Goal: Download file/media

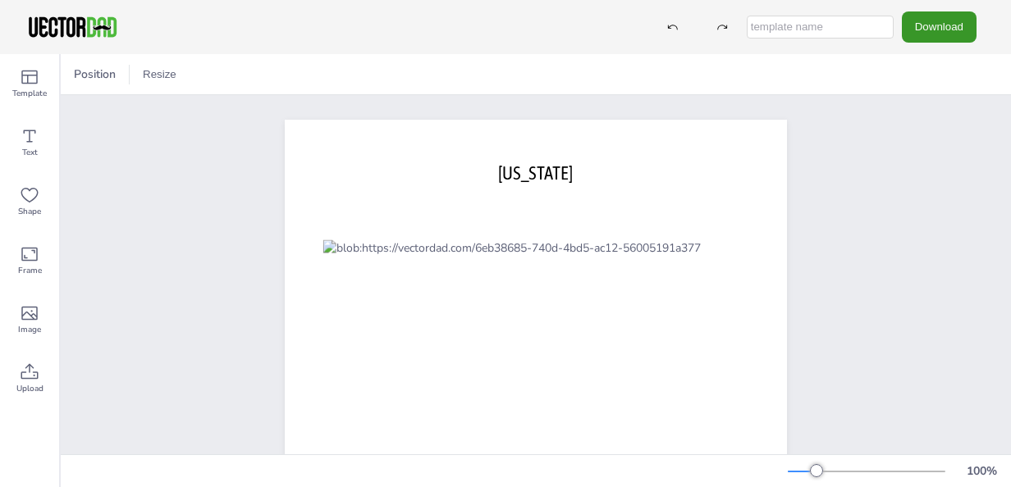
click at [953, 22] on button "Download" at bounding box center [939, 26] width 75 height 30
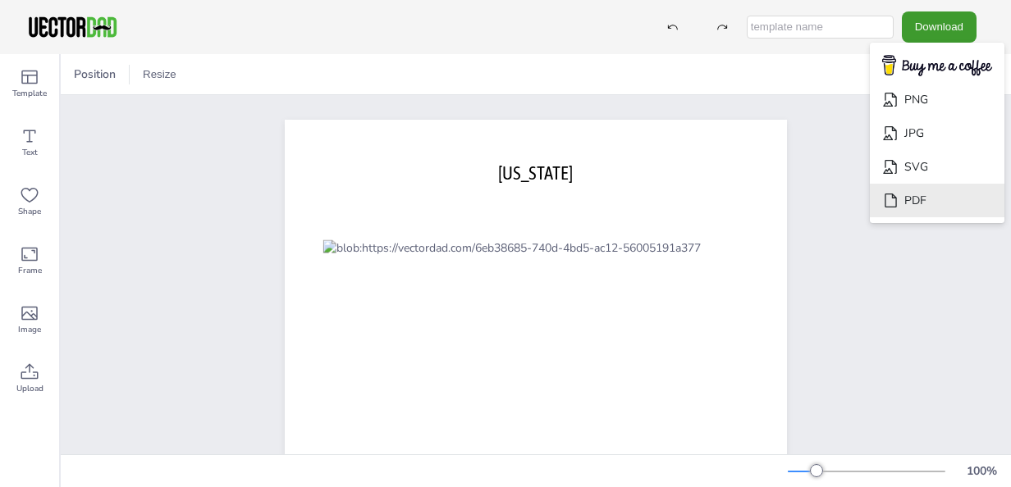
click at [924, 193] on li "PDF" at bounding box center [937, 201] width 135 height 34
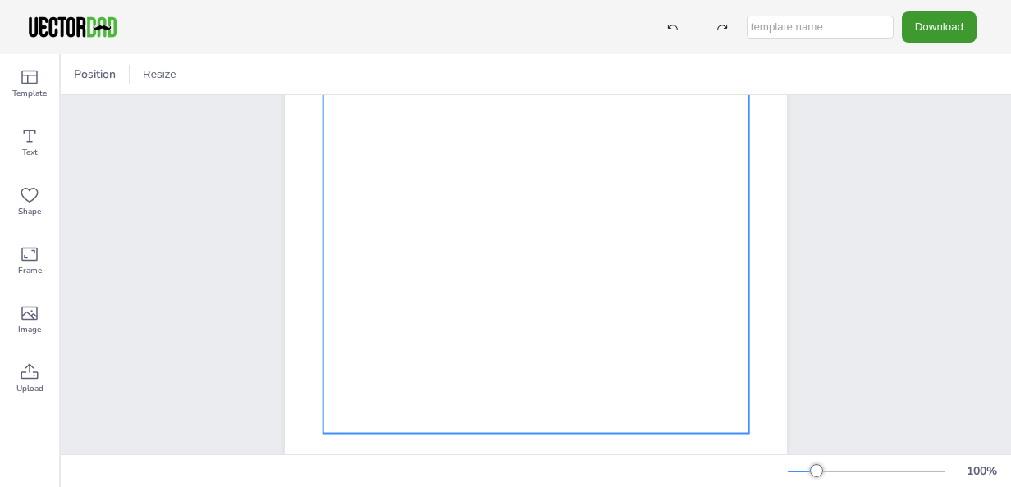
scroll to position [328, 0]
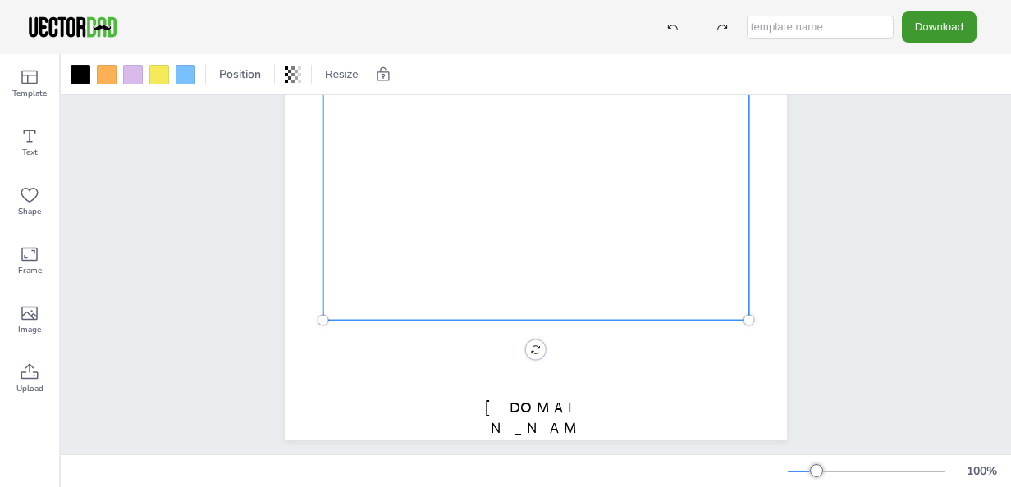
click at [604, 226] on div at bounding box center [536, 116] width 426 height 409
click at [112, 74] on div at bounding box center [107, 75] width 20 height 20
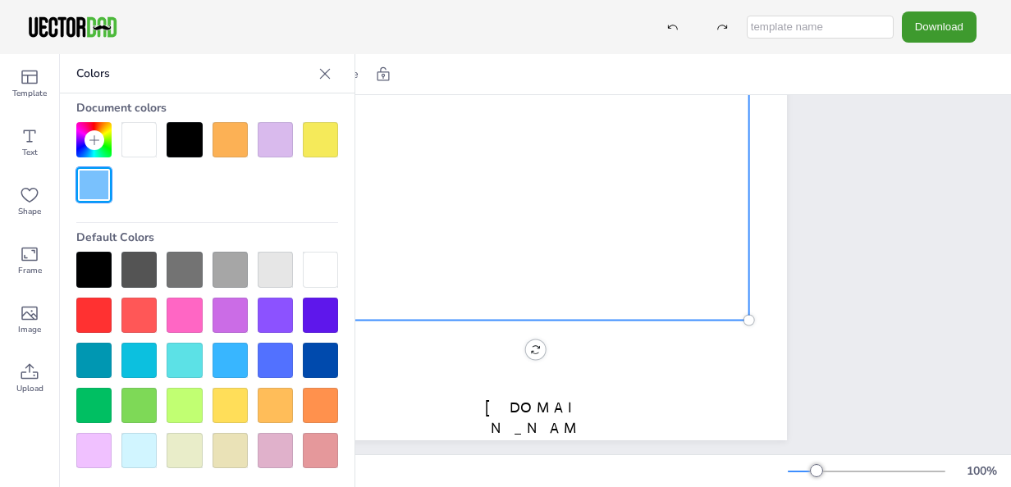
click at [221, 256] on div at bounding box center [229, 269] width 35 height 35
click at [328, 75] on icon at bounding box center [325, 74] width 16 height 16
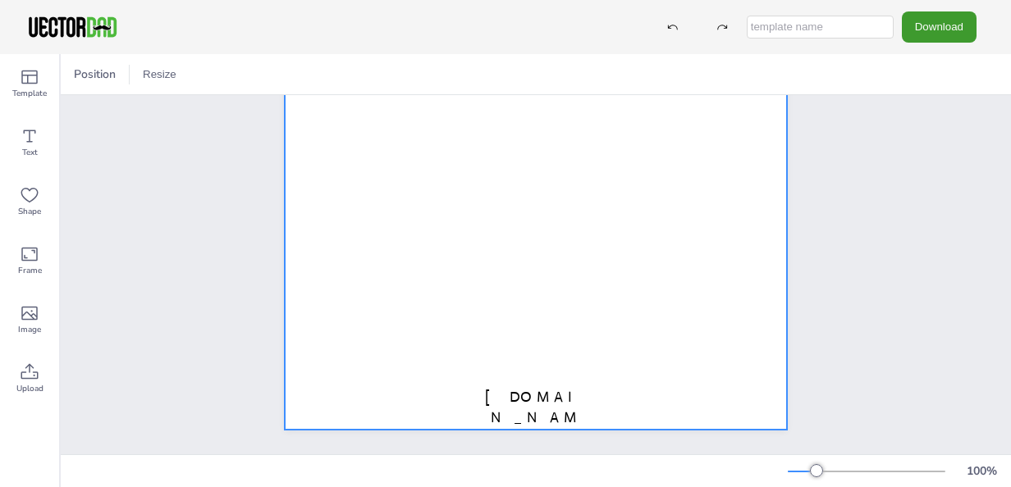
scroll to position [351, 0]
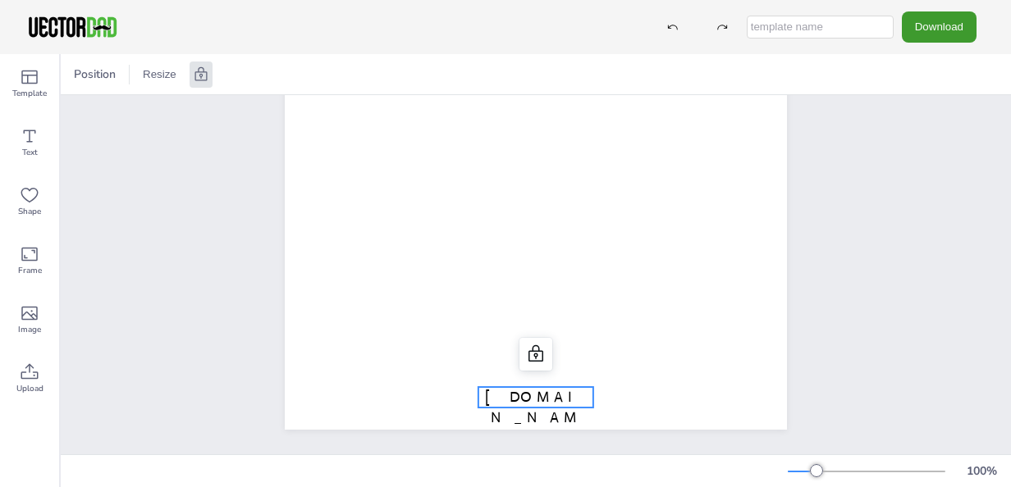
click at [525, 388] on span "[DOMAIN_NAME]" at bounding box center [536, 417] width 102 height 59
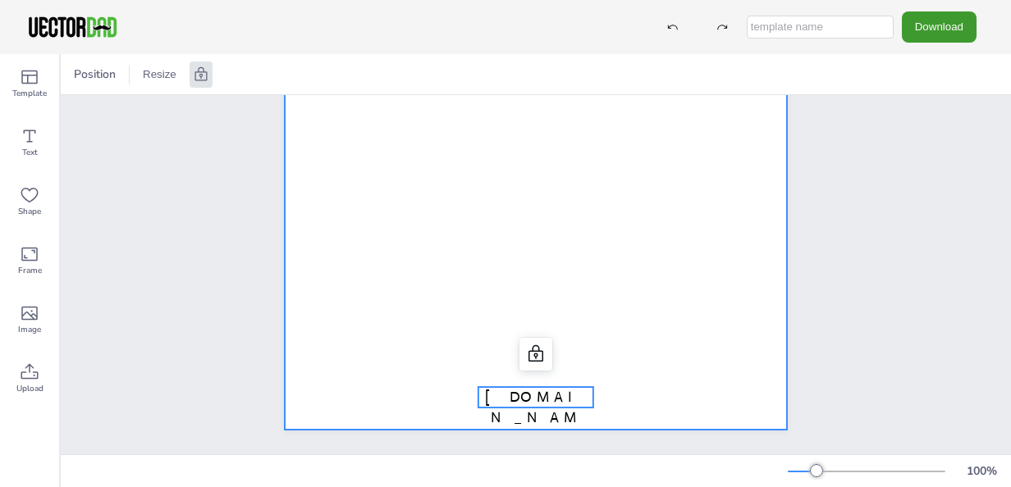
click at [634, 361] on div at bounding box center [536, 105] width 502 height 649
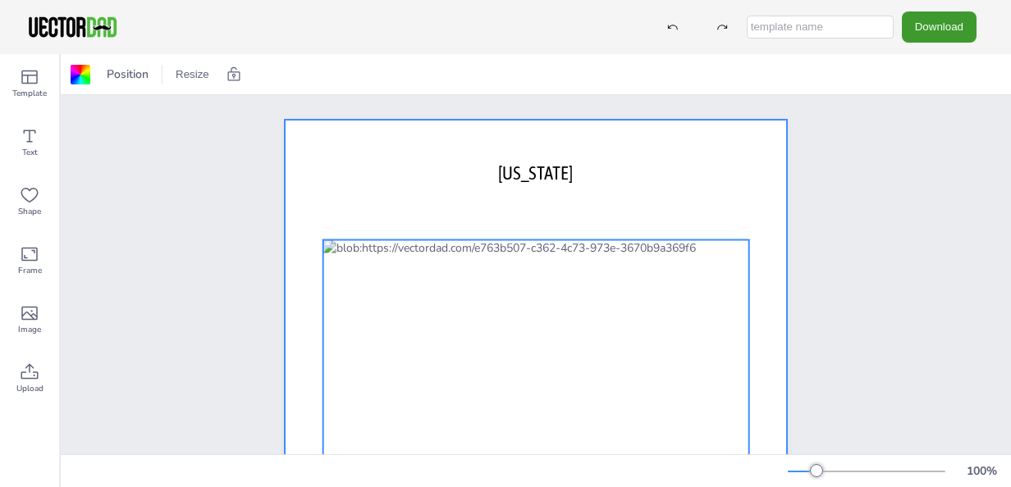
scroll to position [82, 0]
